Goal: Complete application form: Complete application form

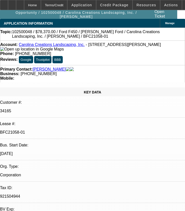
select select "0"
select select "0.1"
select select "0"
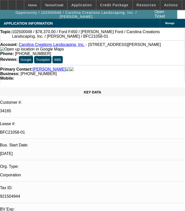
select select "0.1"
select select "0"
select select "0.1"
select select "0"
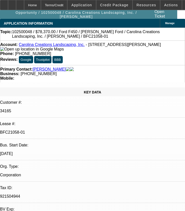
select select "0"
select select "0.1"
select select "1"
select select "4"
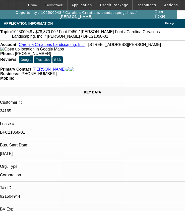
select select "1"
select select "4"
select select "1"
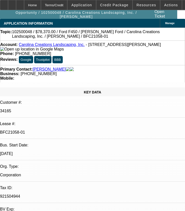
select select "4"
select select "1"
select select "4"
